Goal: Navigation & Orientation: Find specific page/section

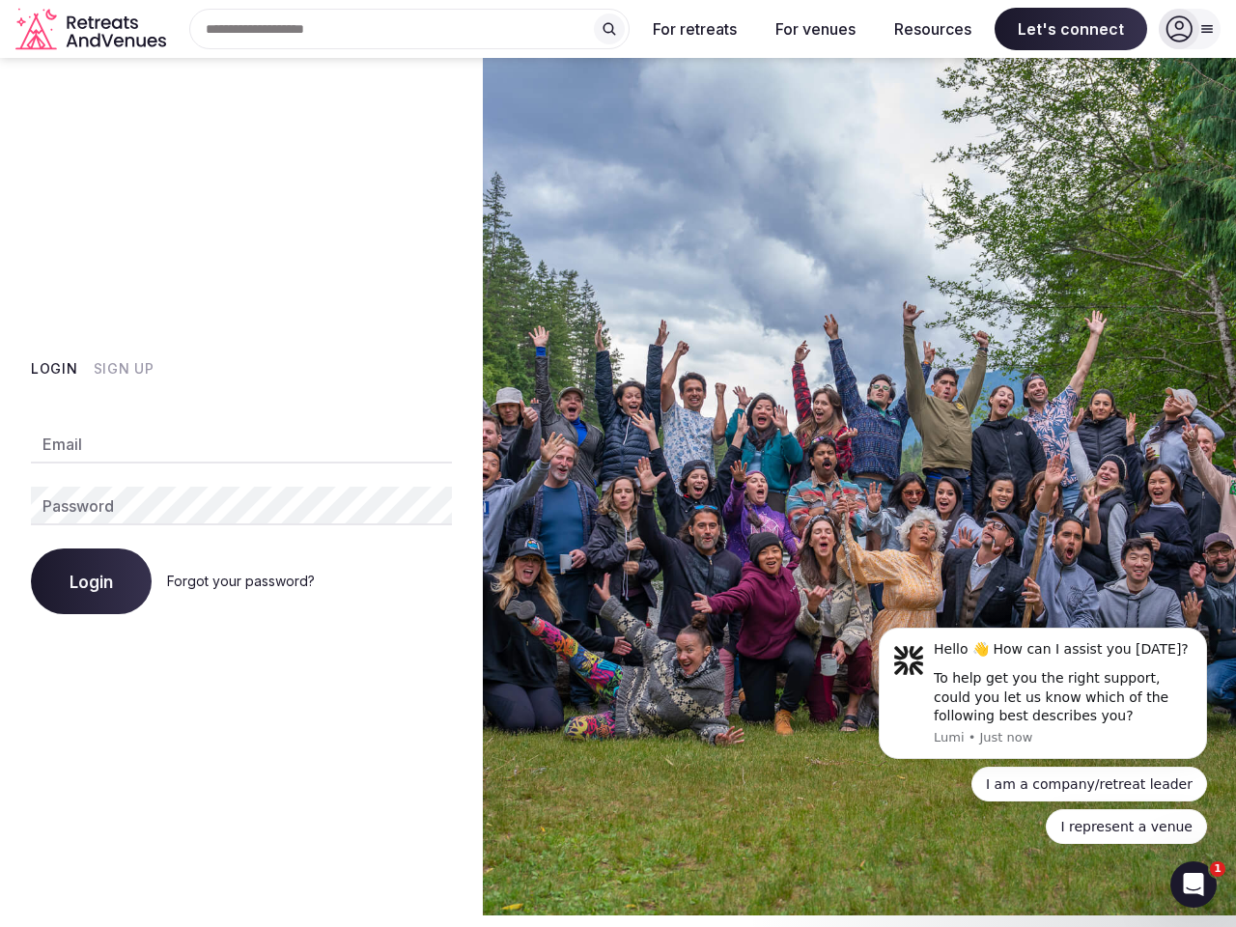
click at [618, 463] on img at bounding box center [859, 486] width 753 height 857
click at [409, 29] on div "Search Popular Destinations [GEOGRAPHIC_DATA], [GEOGRAPHIC_DATA] [GEOGRAPHIC_DA…" at bounding box center [402, 29] width 456 height 41
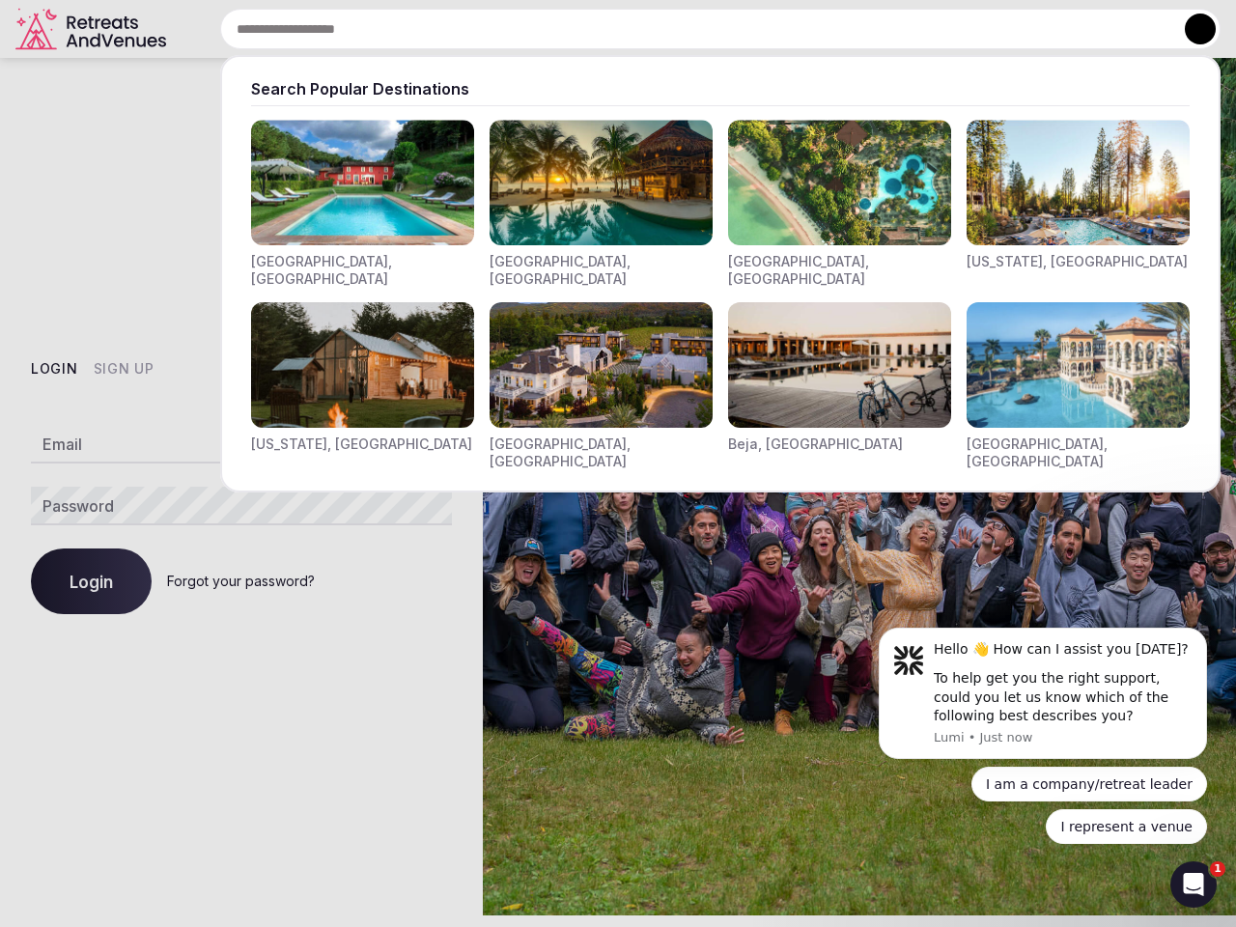
click at [609, 29] on input "text" at bounding box center [720, 29] width 1000 height 41
click at [695, 29] on input "text" at bounding box center [720, 29] width 1000 height 41
click at [815, 29] on input "text" at bounding box center [720, 29] width 1000 height 41
click at [933, 29] on input "text" at bounding box center [720, 29] width 1000 height 41
click at [1071, 29] on input "text" at bounding box center [720, 29] width 1000 height 41
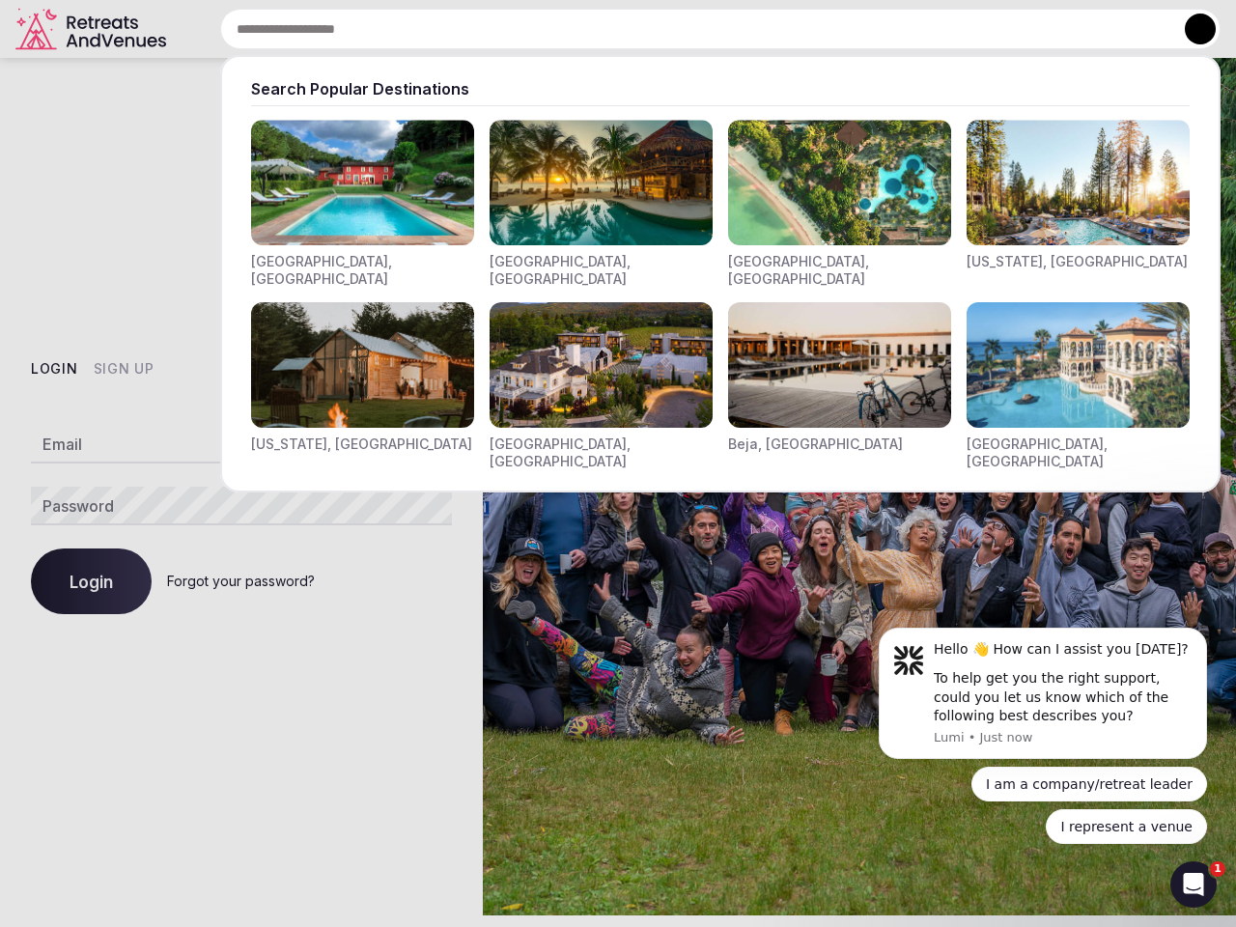
click at [1190, 29] on button at bounding box center [1200, 29] width 31 height 31
click at [54, 369] on button "Login" at bounding box center [54, 368] width 47 height 19
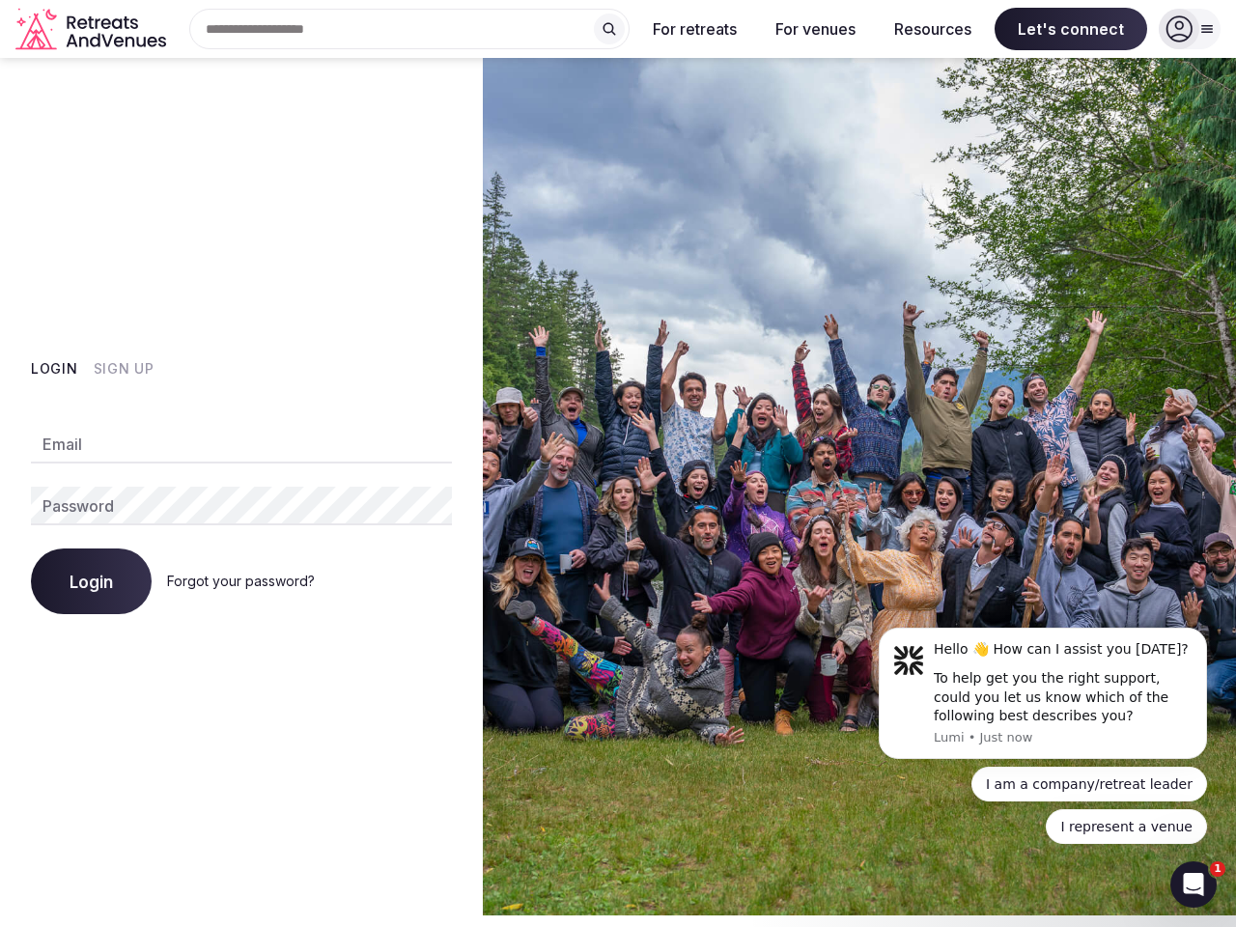
click at [123, 369] on button "Sign Up" at bounding box center [124, 368] width 61 height 19
